Goal: Information Seeking & Learning: Understand process/instructions

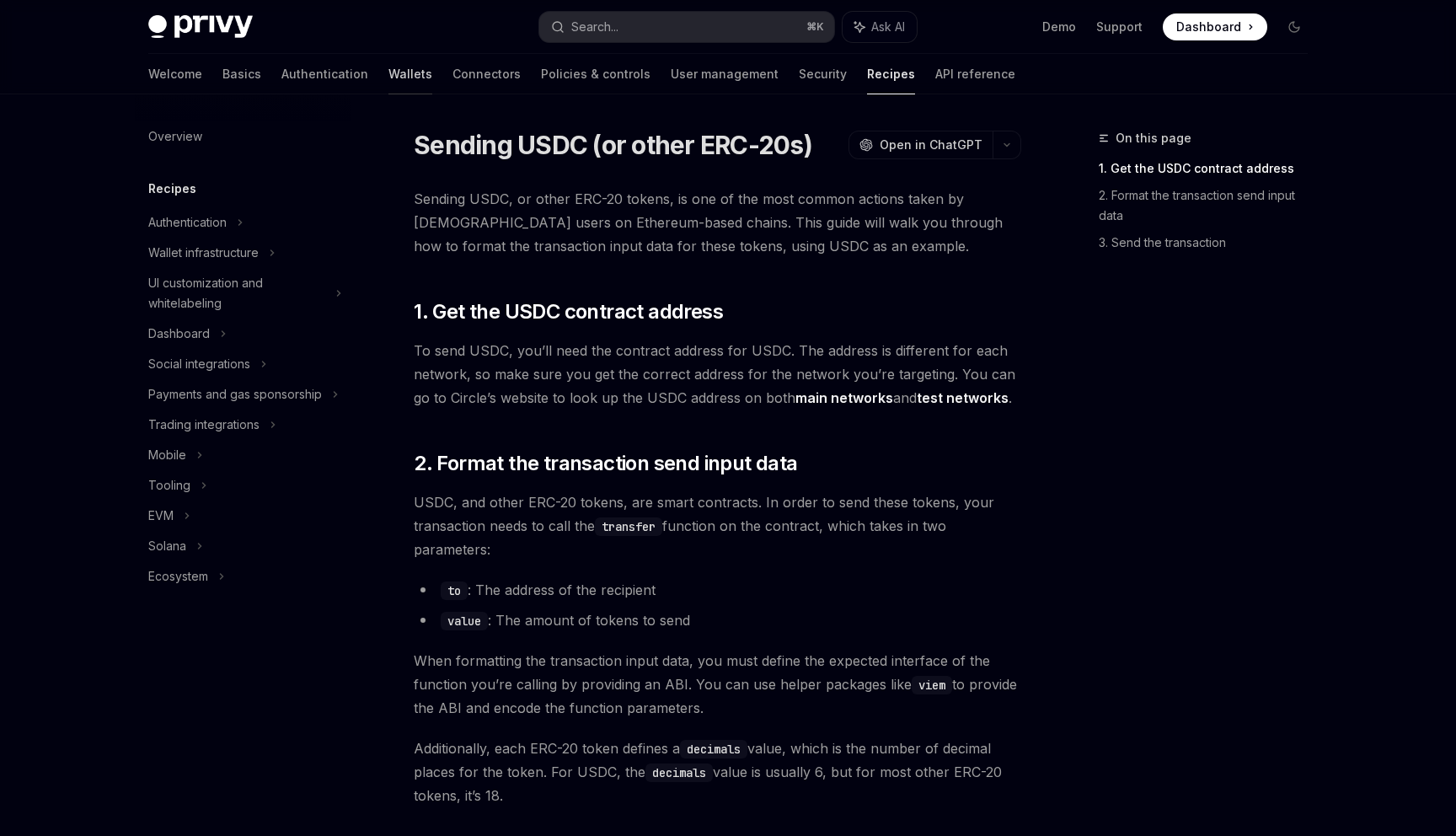
click at [388, 86] on link "Wallets" at bounding box center [410, 74] width 44 height 41
type textarea "*"
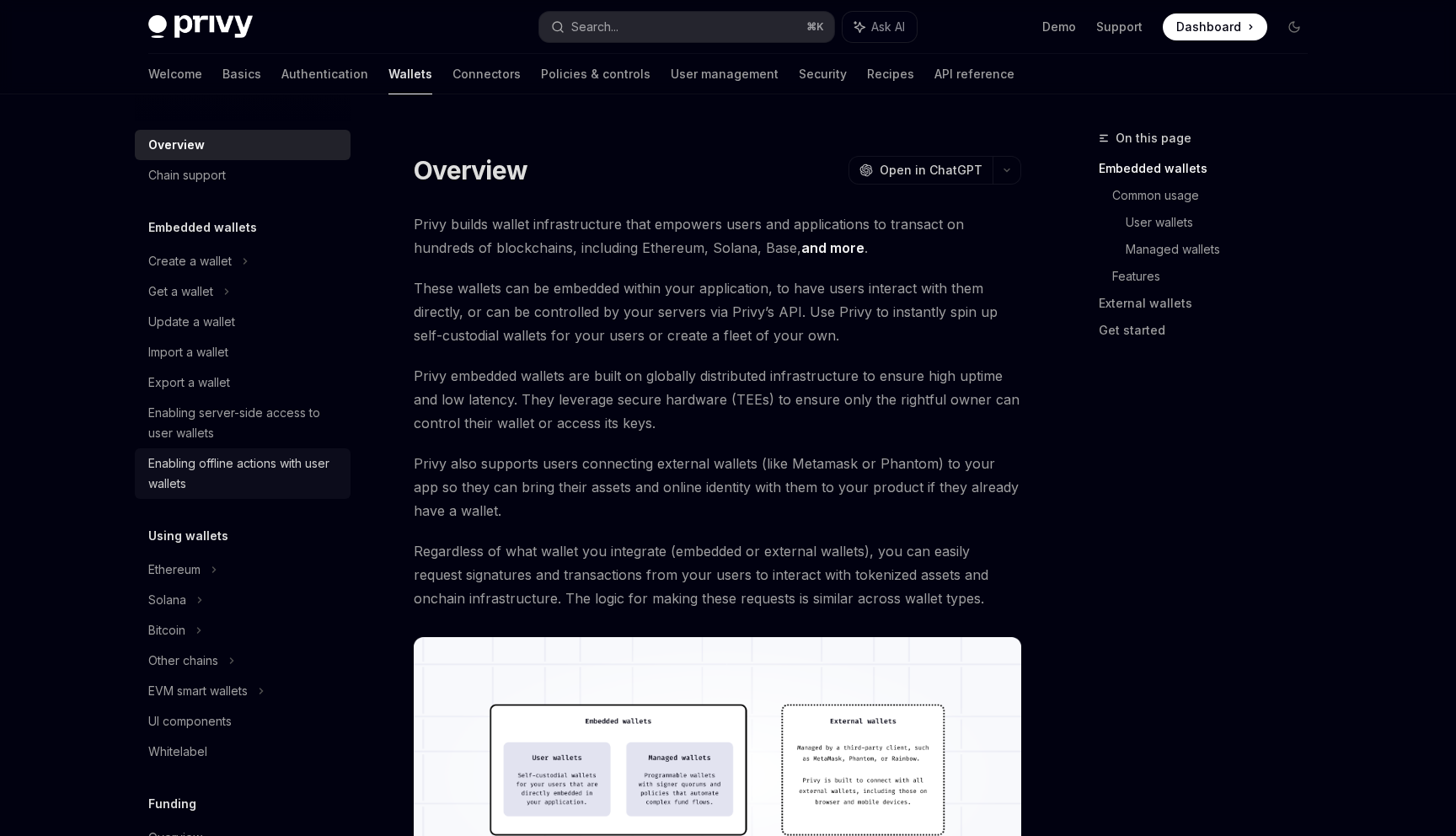
scroll to position [622, 0]
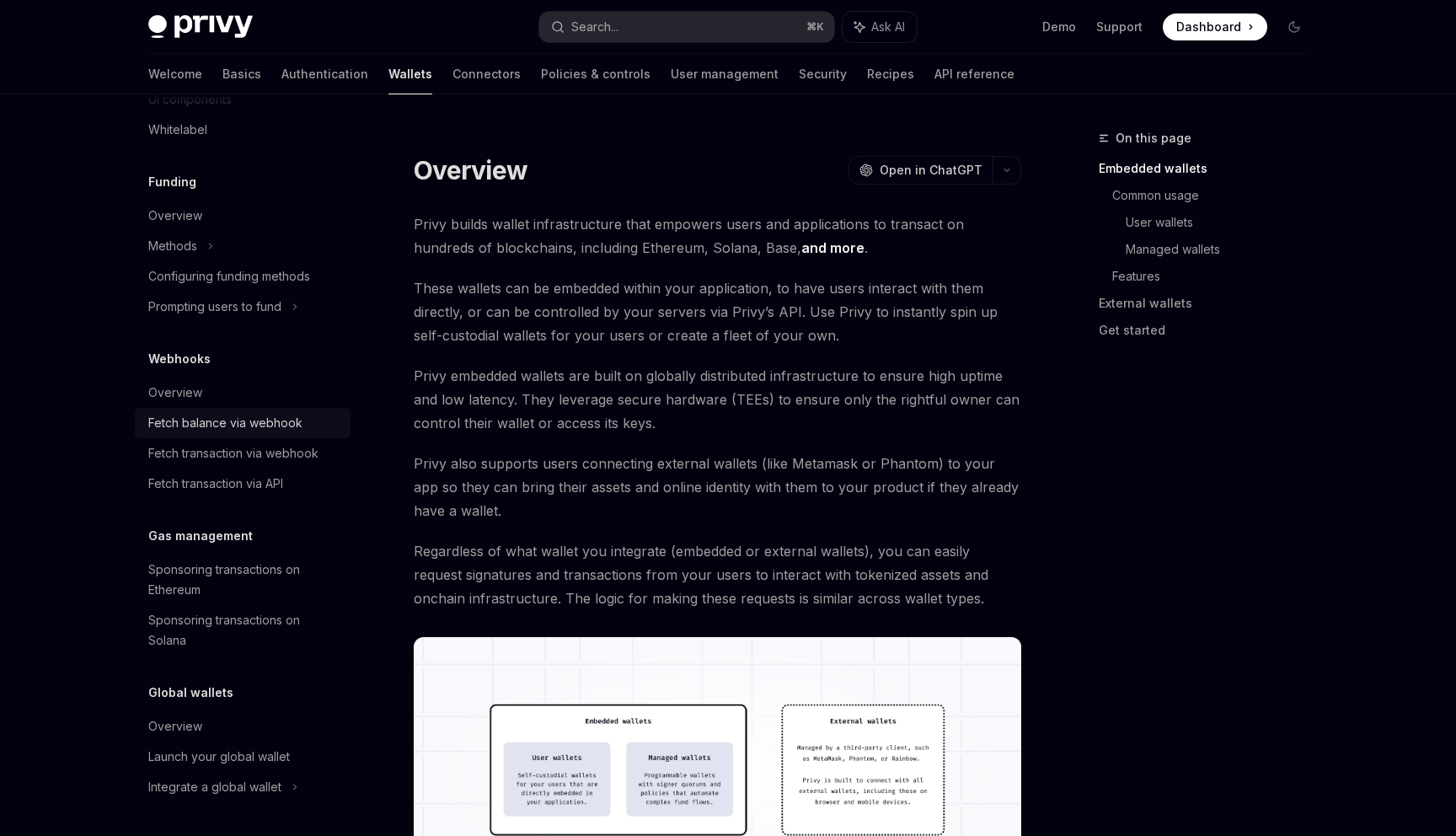
click at [203, 416] on div "Fetch balance via webhook" at bounding box center [225, 423] width 154 height 20
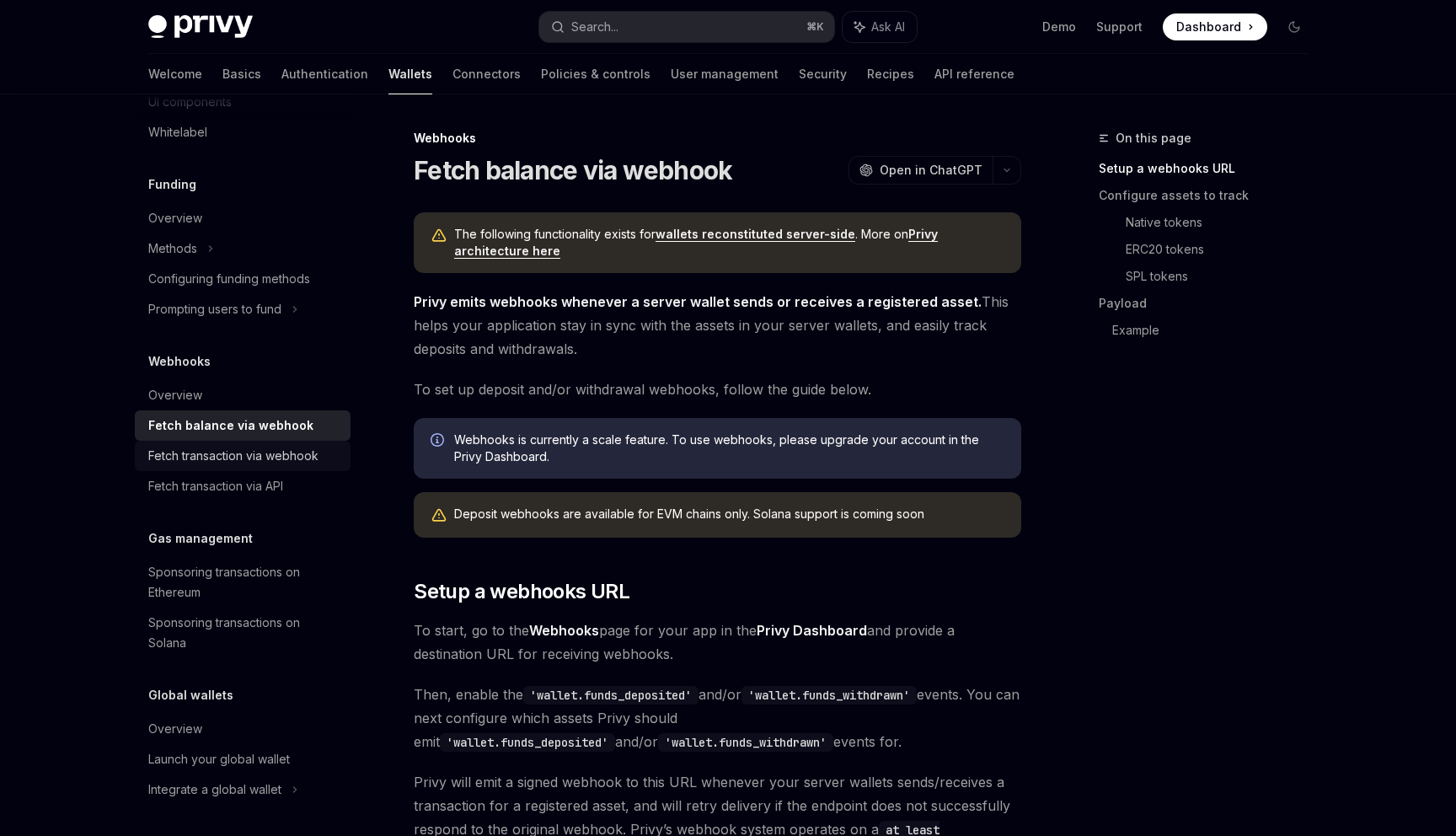
click at [228, 462] on div "Fetch transaction via webhook" at bounding box center [233, 456] width 170 height 20
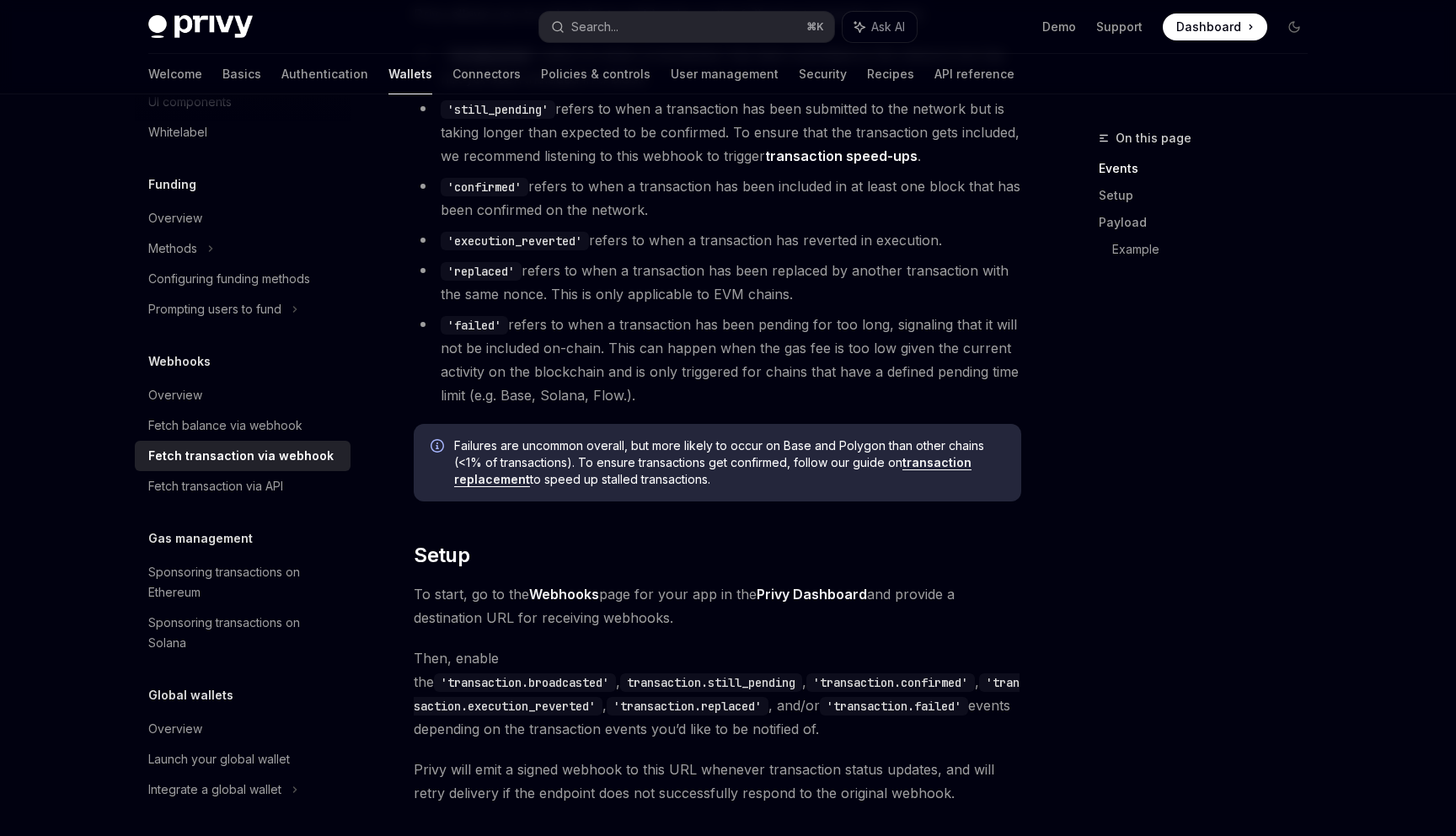
scroll to position [922, 0]
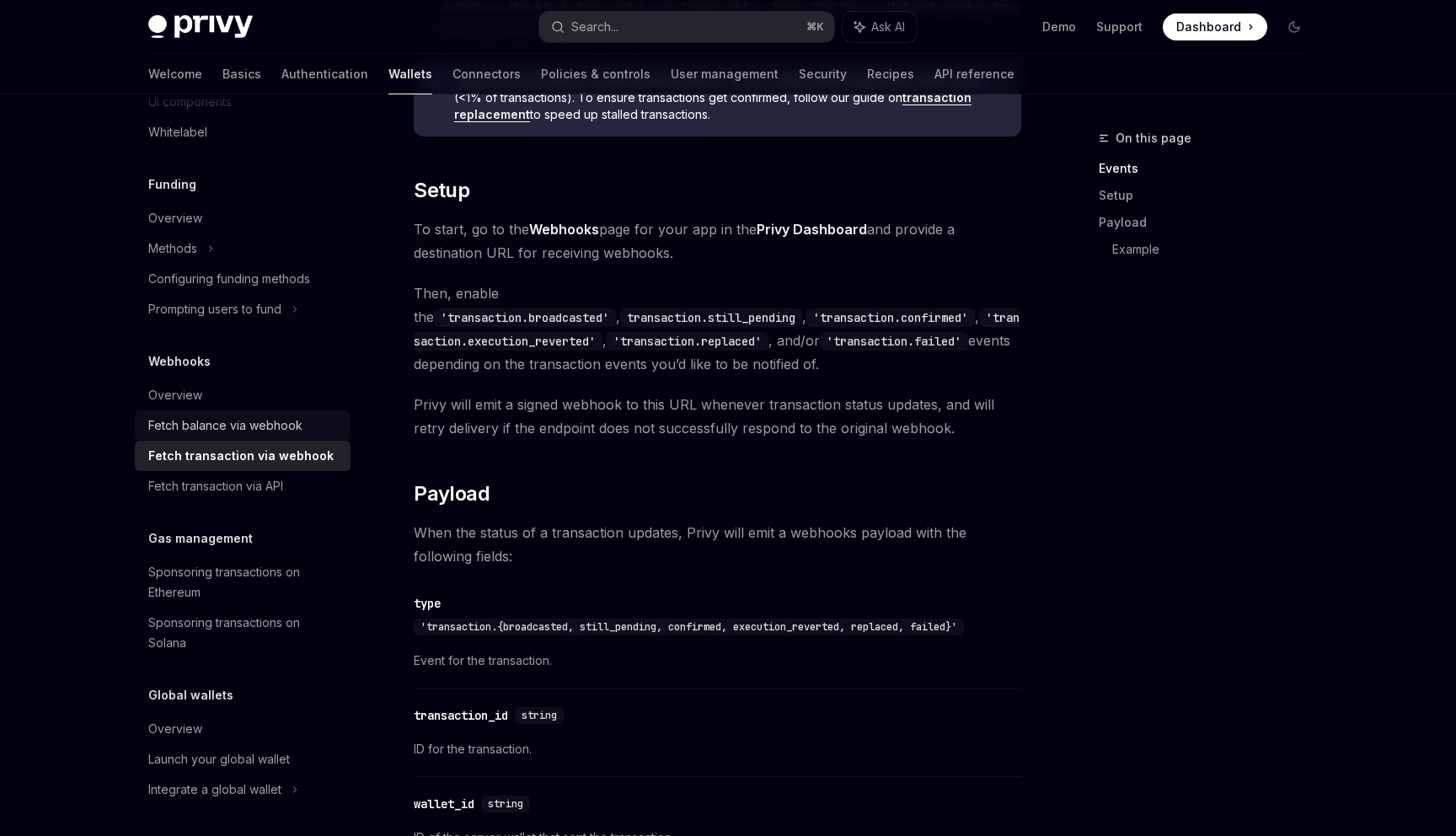
click at [212, 426] on div "Fetch balance via webhook" at bounding box center [225, 425] width 154 height 20
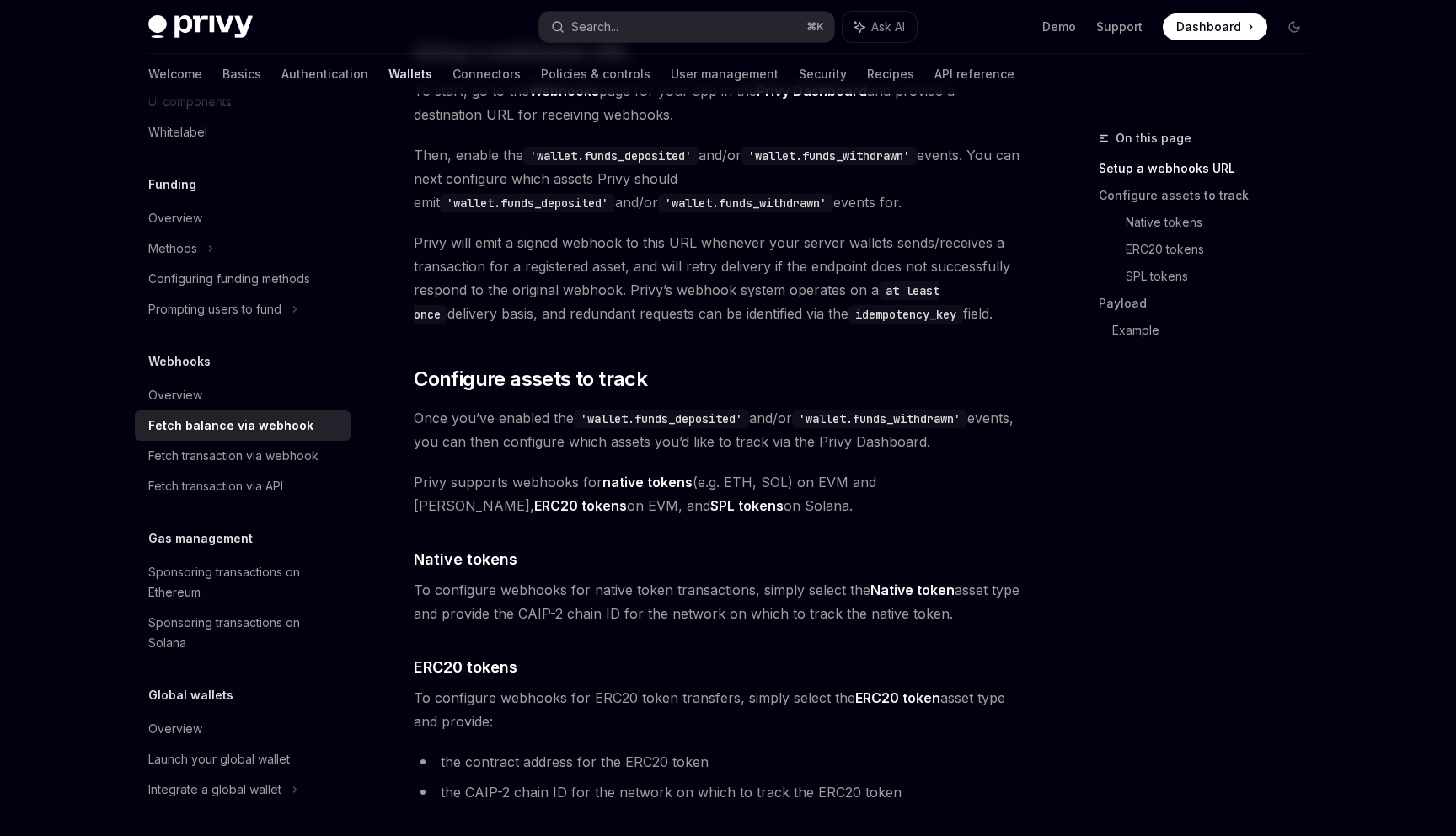
scroll to position [533, 0]
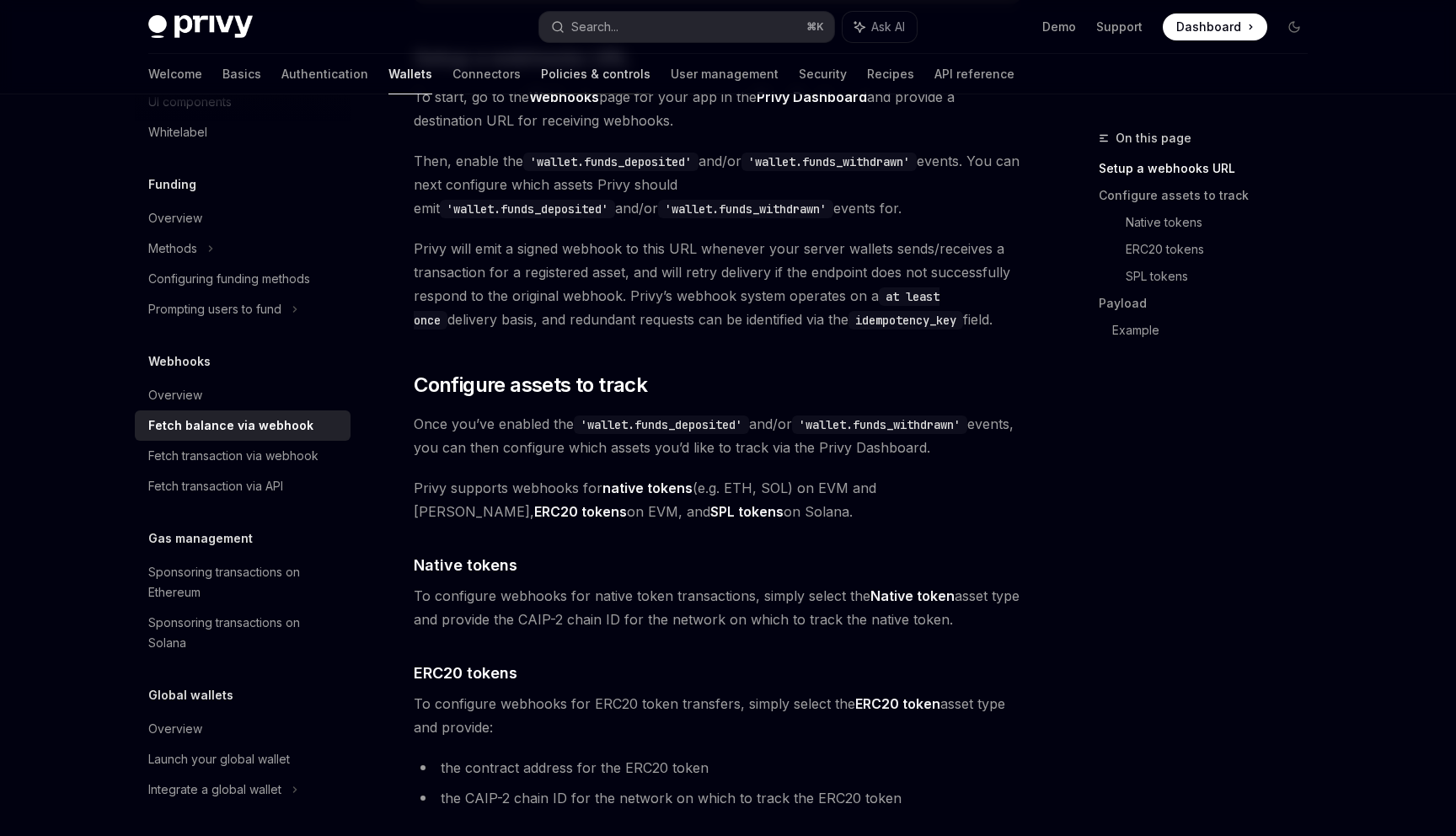
click at [541, 72] on link "Policies & controls" at bounding box center [596, 74] width 110 height 41
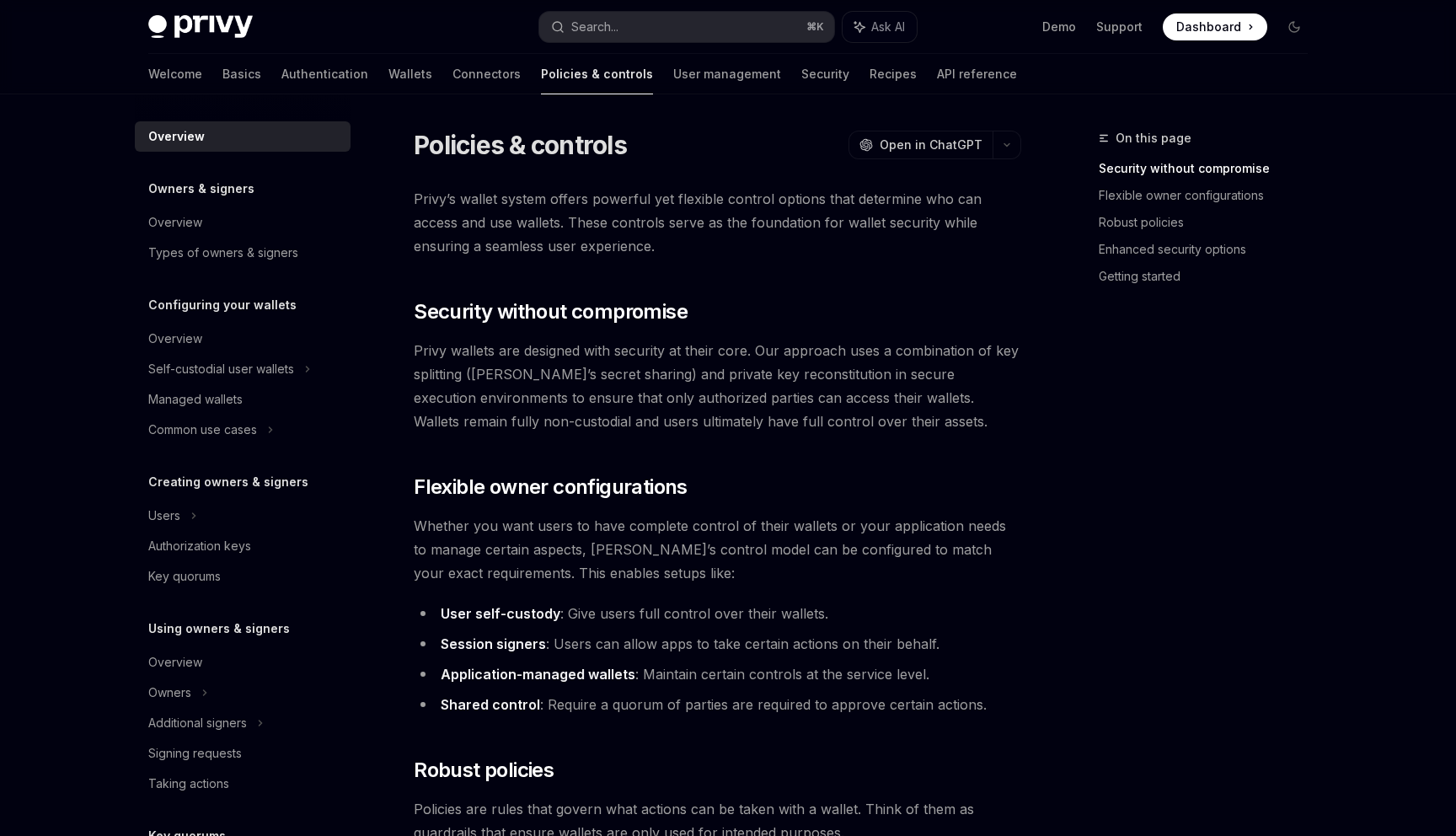
scroll to position [350, 0]
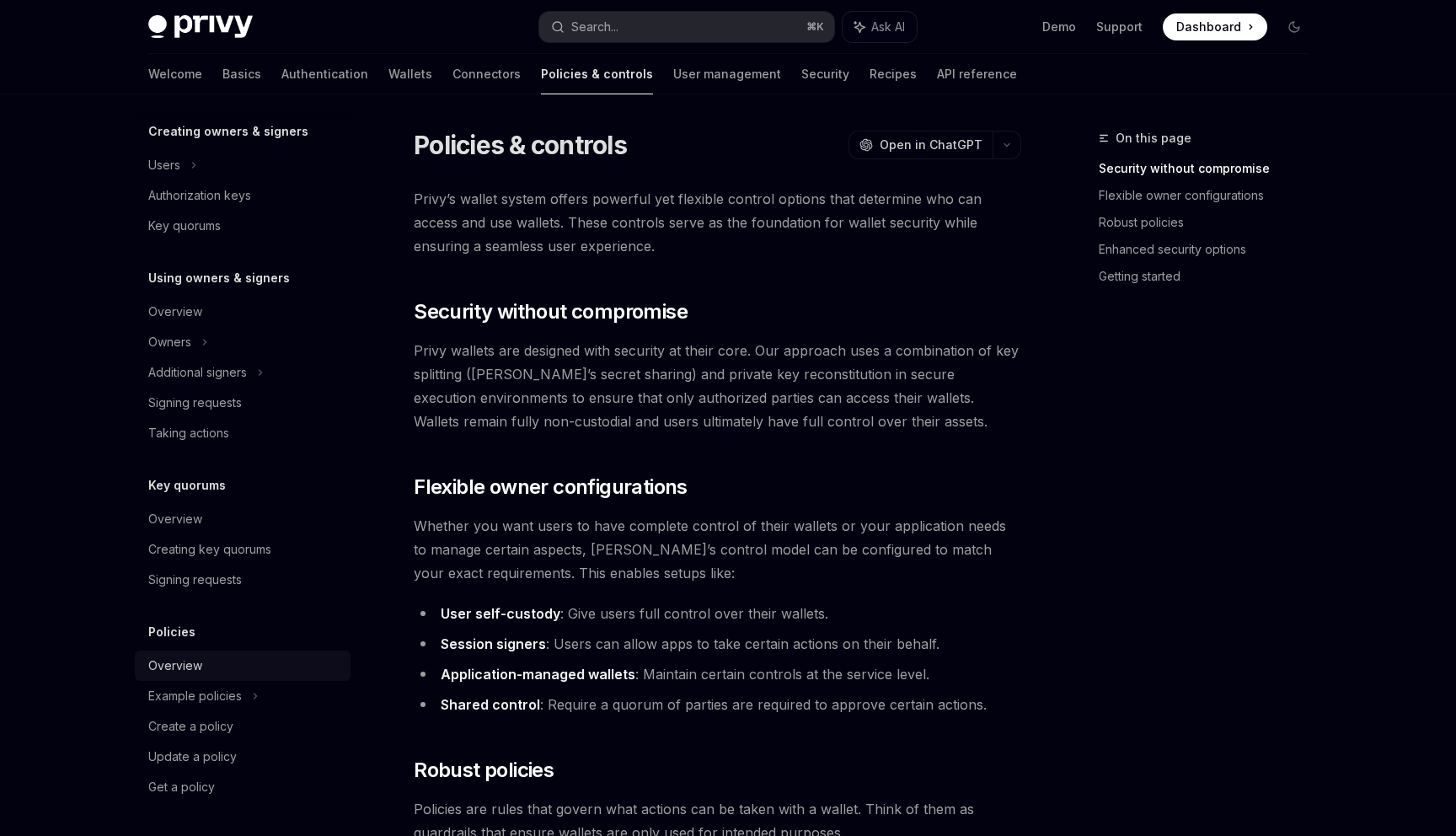
click at [203, 670] on div "Overview" at bounding box center [244, 666] width 192 height 20
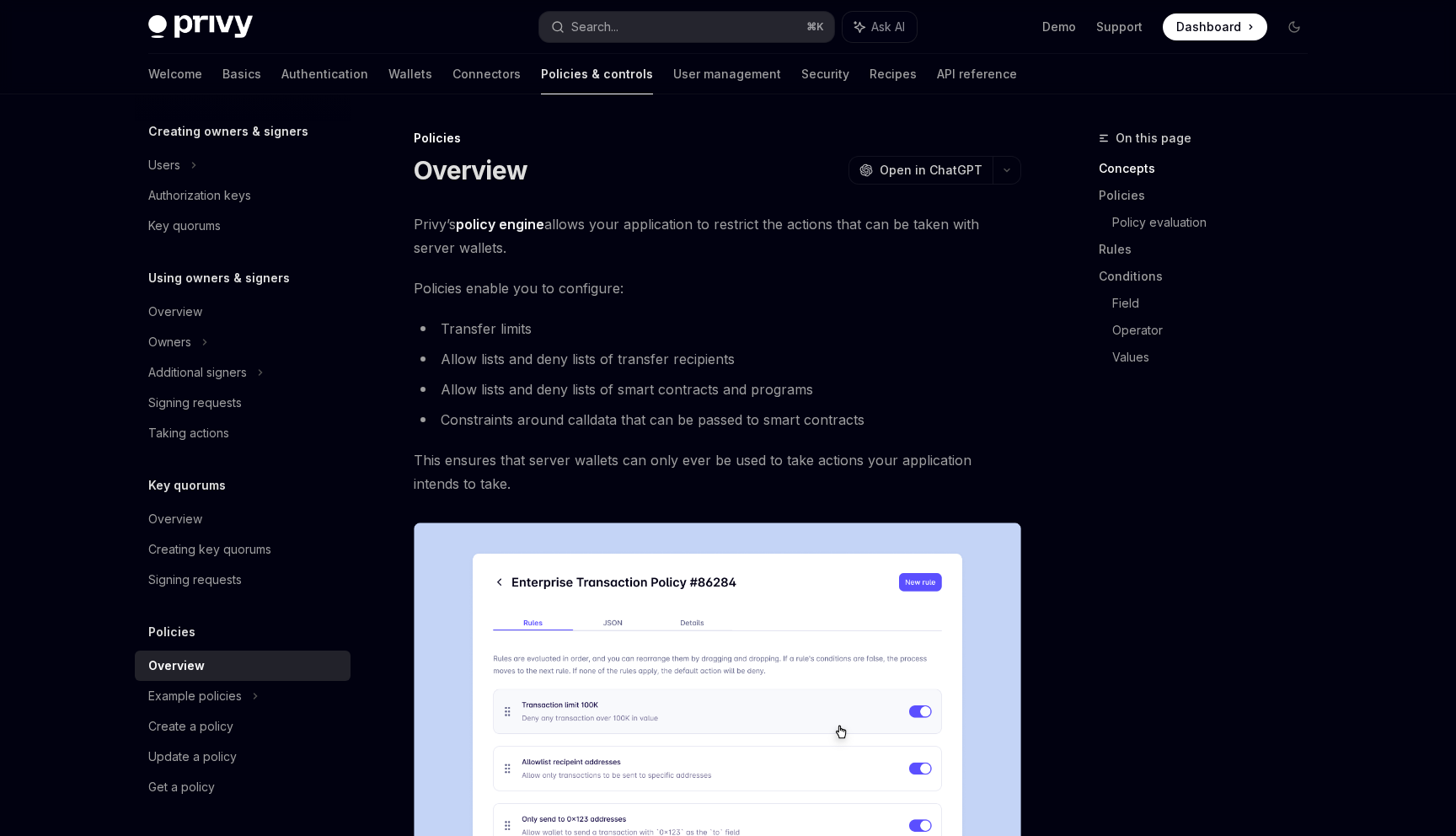
click at [780, 332] on li "Transfer limits" at bounding box center [717, 329] width 608 height 23
click at [261, 33] on div "Example policies" at bounding box center [243, 19] width 216 height 31
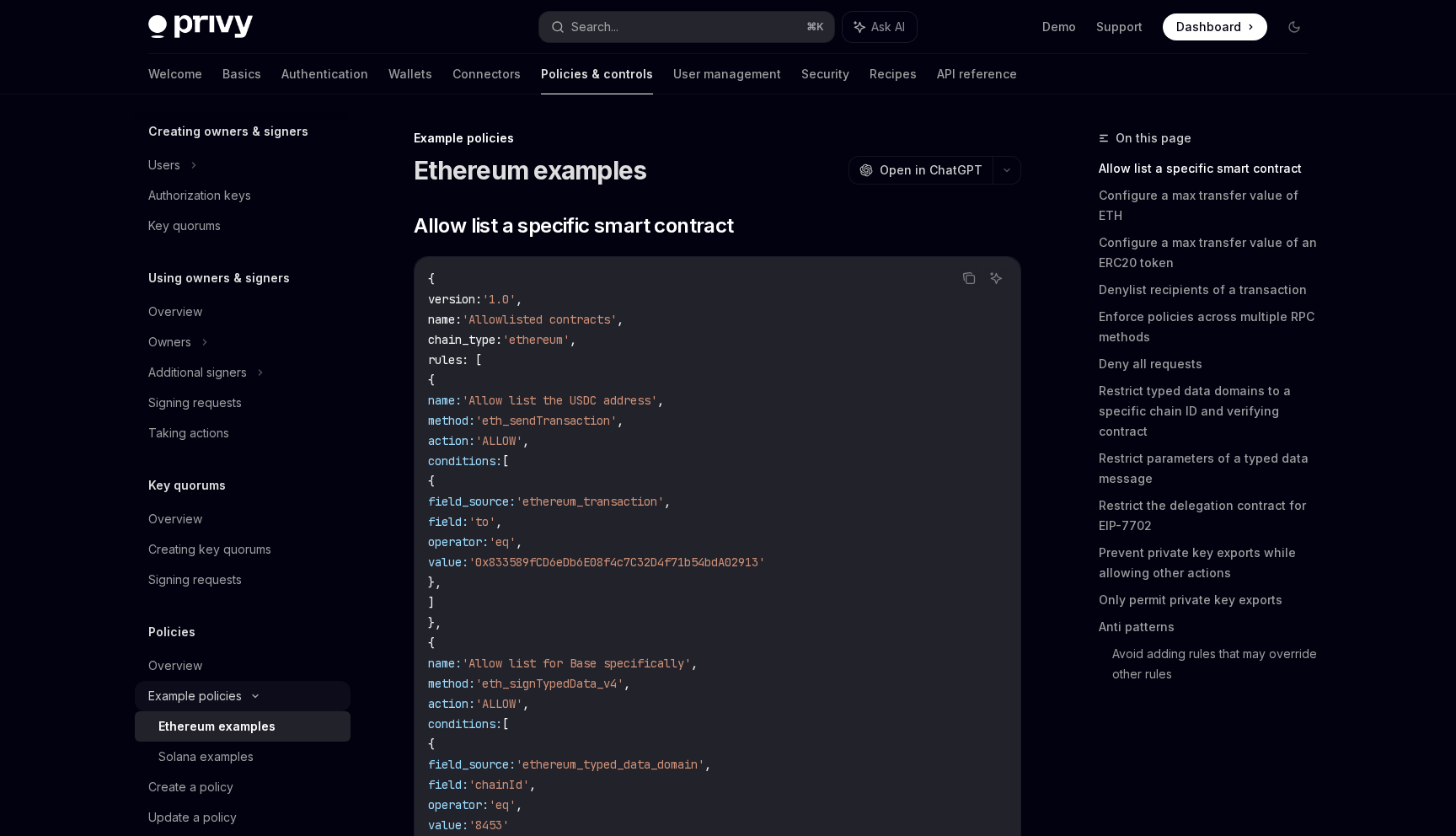
scroll to position [412, 0]
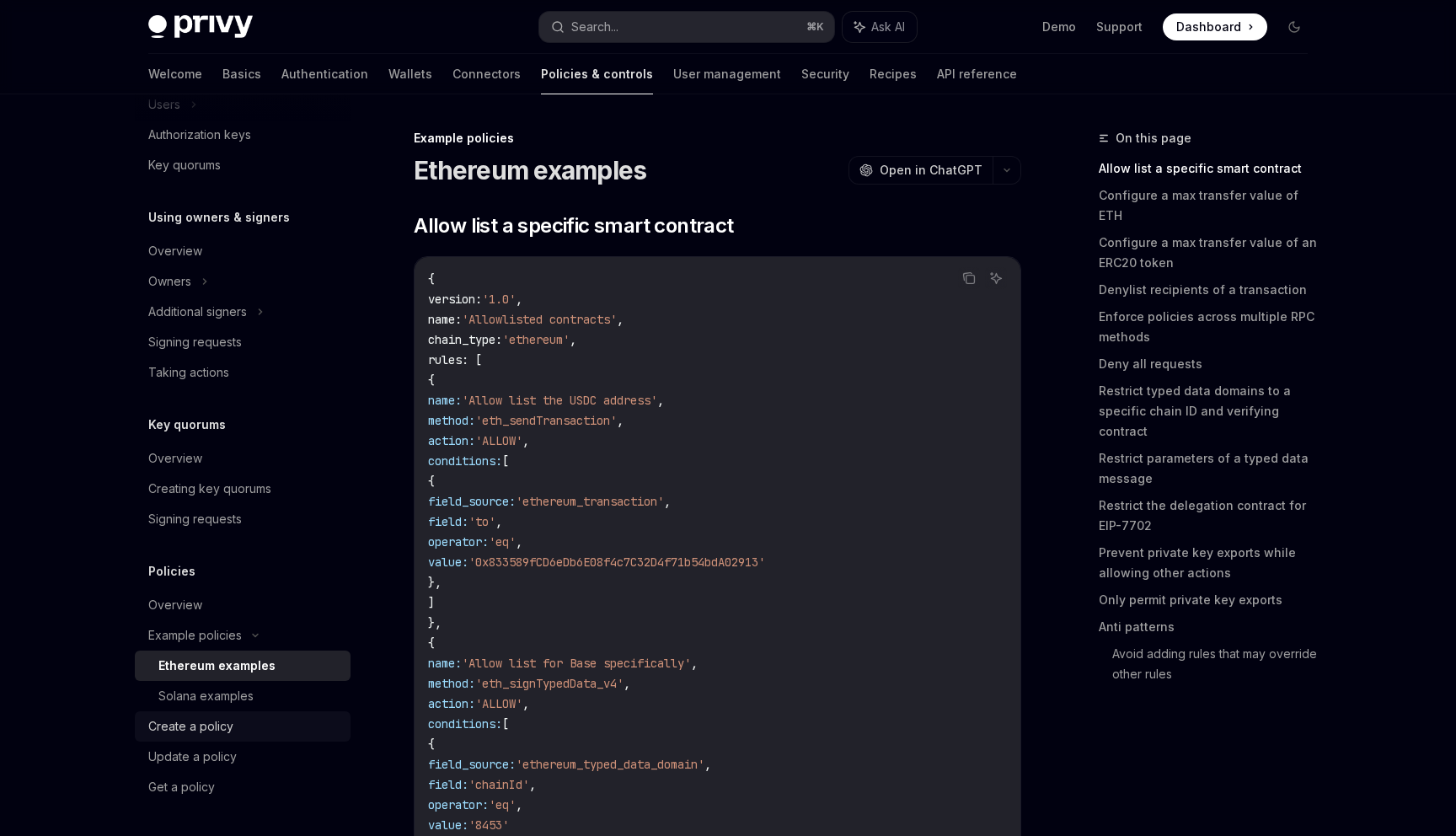
click at [175, 731] on div "Create a policy" at bounding box center [191, 726] width 85 height 20
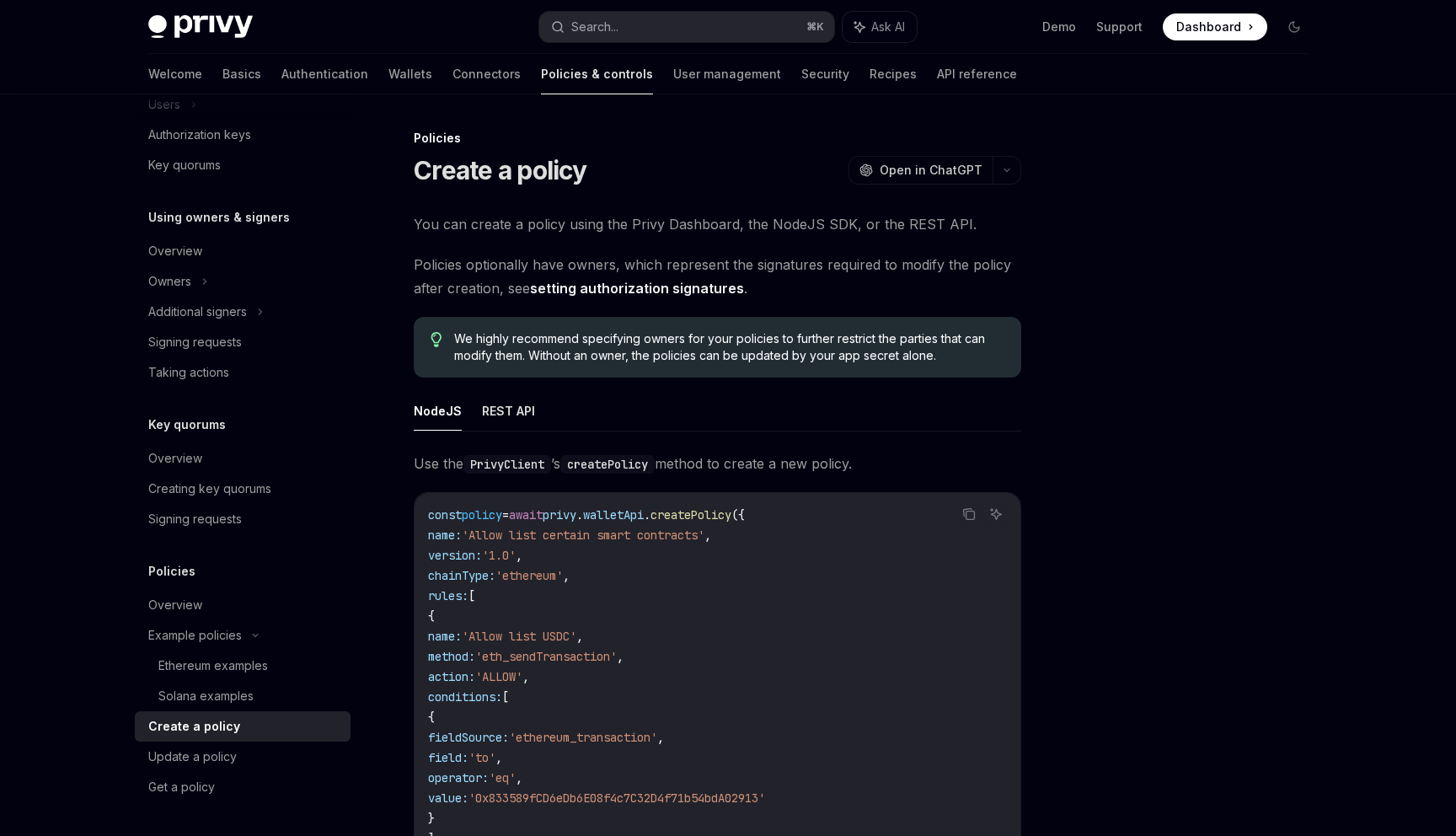
click at [720, 147] on div "Policies Create a policy OpenAI Open in ChatGPT" at bounding box center [717, 158] width 608 height 56
click at [388, 70] on link "Wallets" at bounding box center [410, 74] width 44 height 41
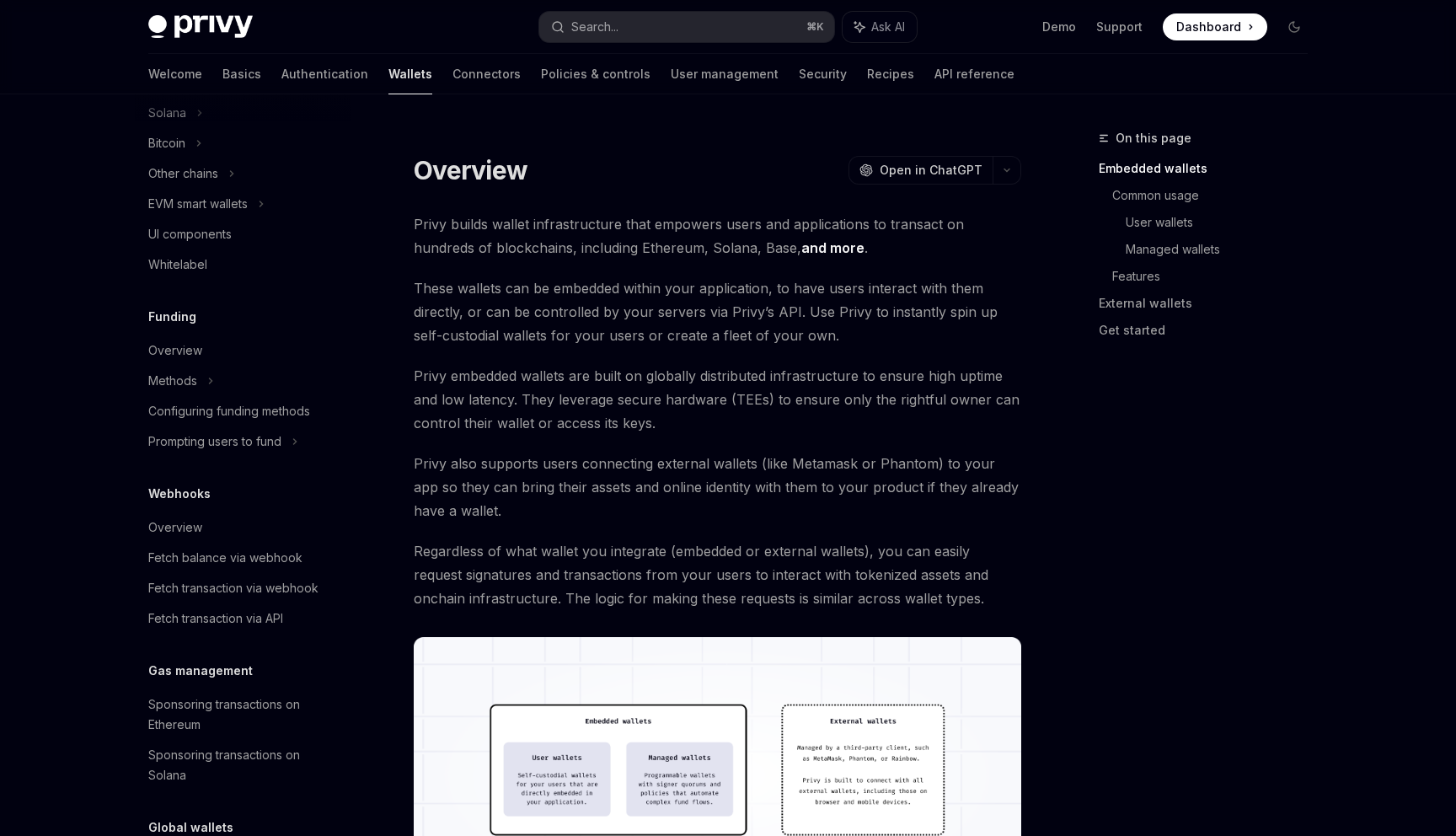
scroll to position [622, 0]
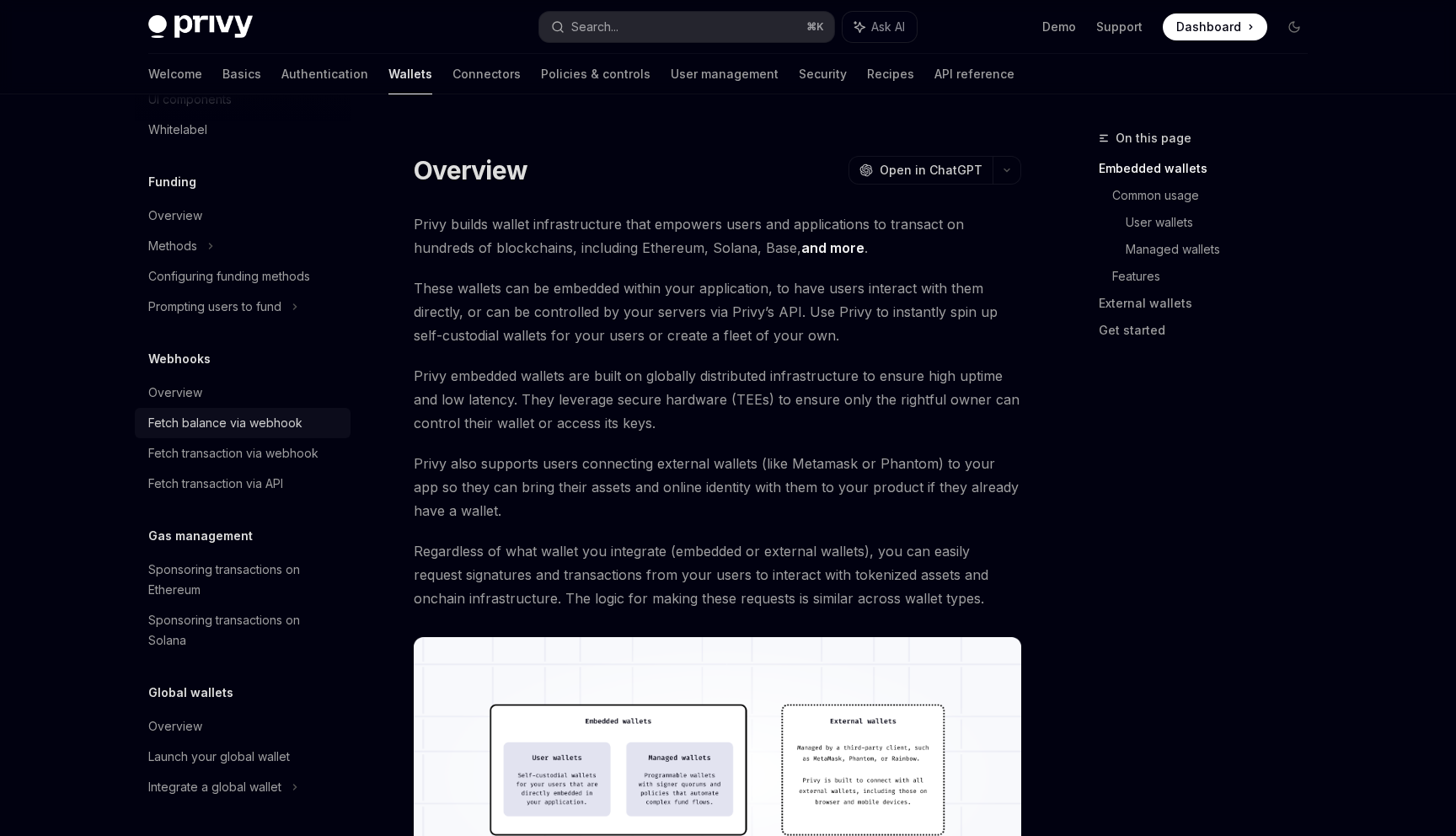
click at [224, 429] on div "Fetch balance via webhook" at bounding box center [225, 423] width 154 height 20
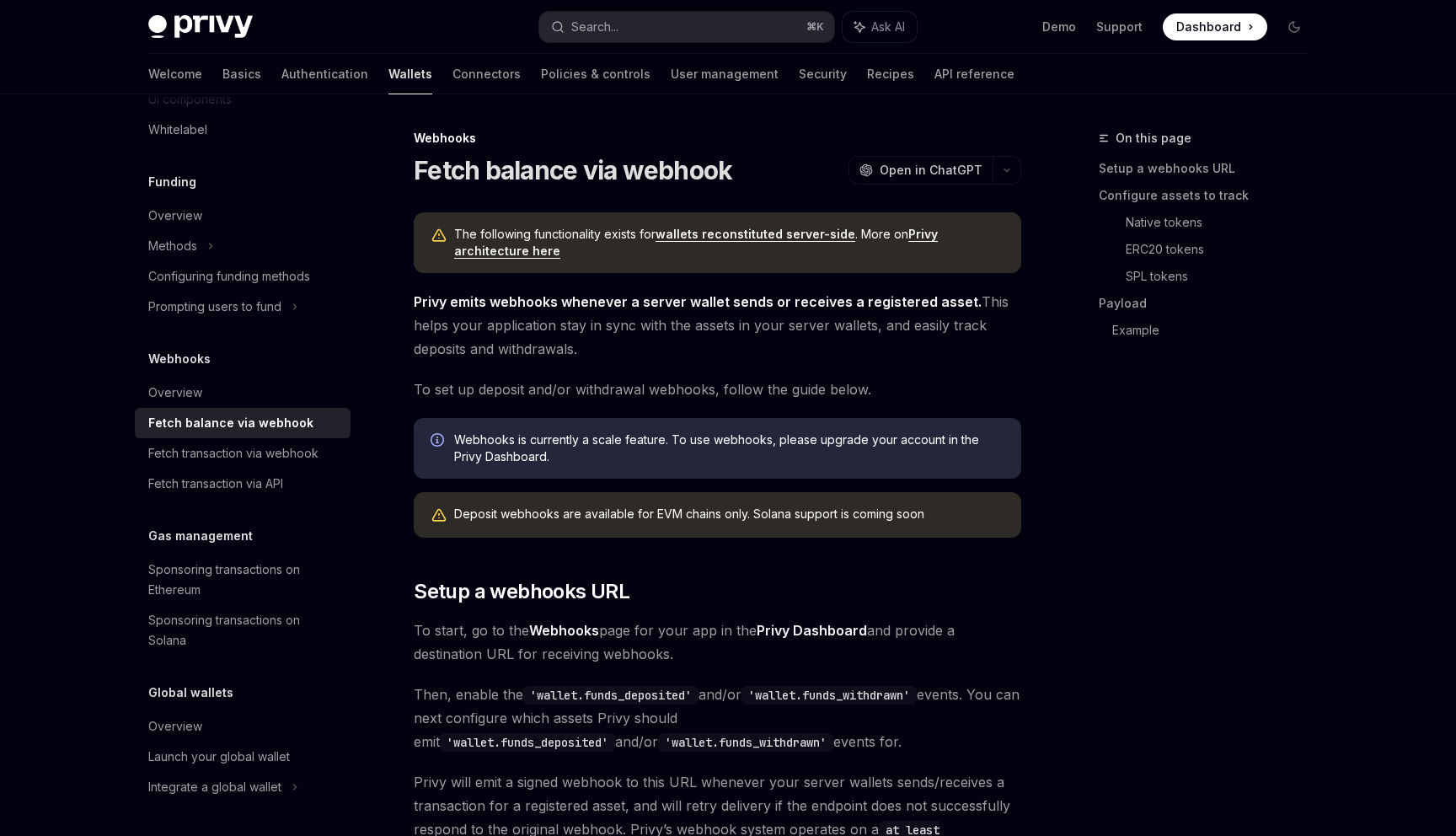
type textarea "*"
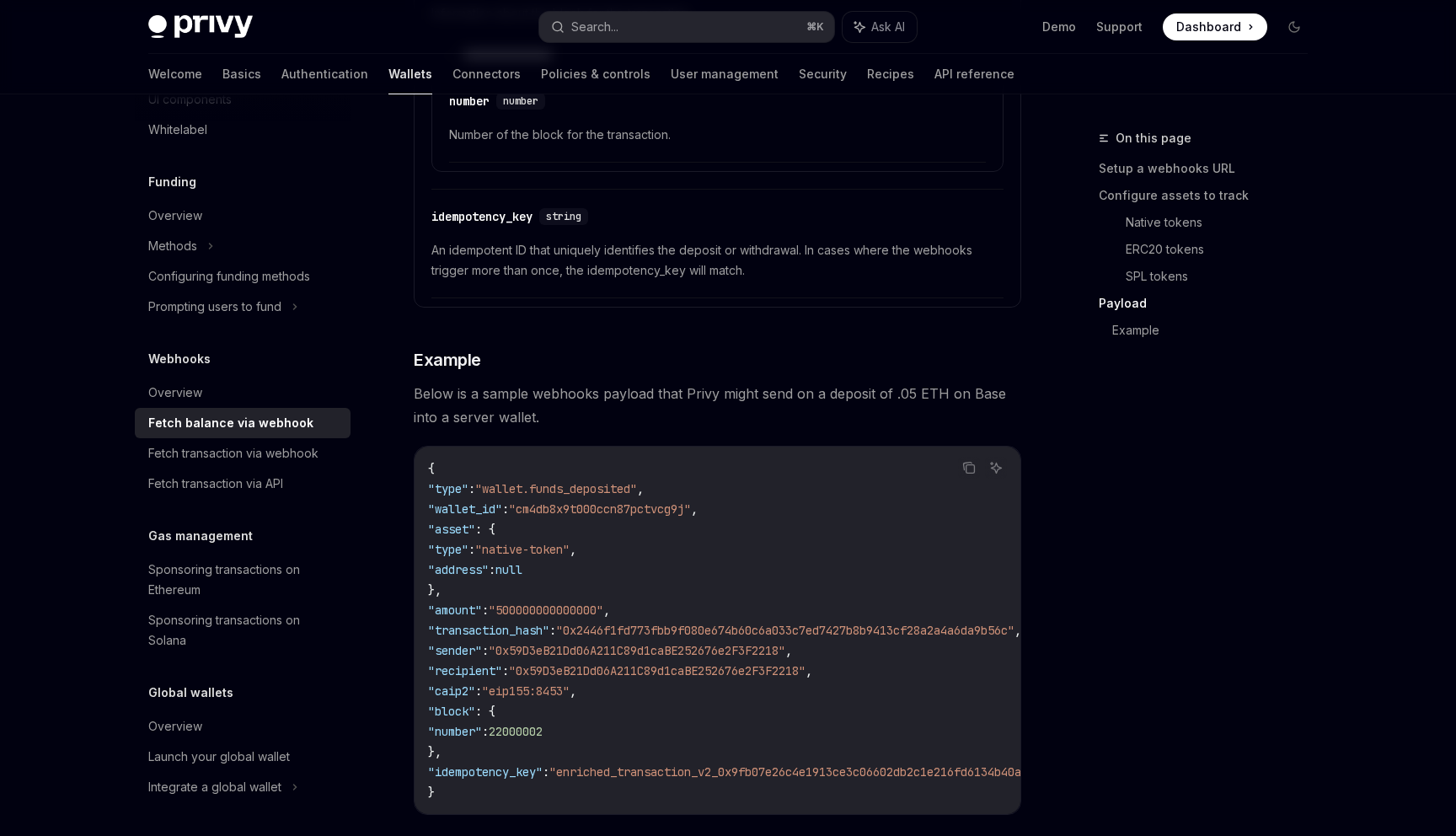
scroll to position [2713, 0]
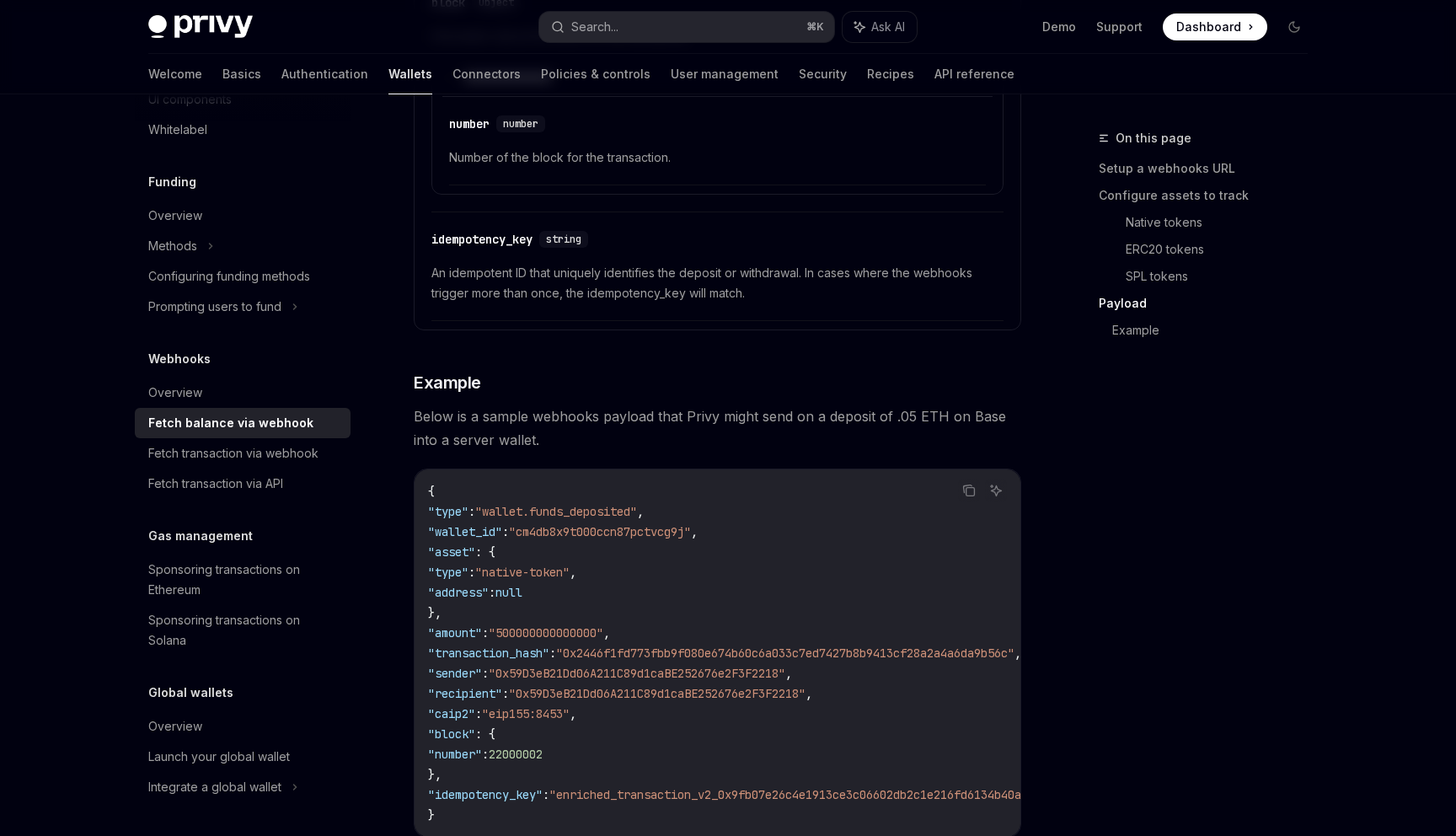
click at [1337, 71] on div "Welcome Basics Authentication Wallets Connectors Policies & controls User manag…" at bounding box center [728, 74] width 1240 height 41
